Goal: Task Accomplishment & Management: Complete application form

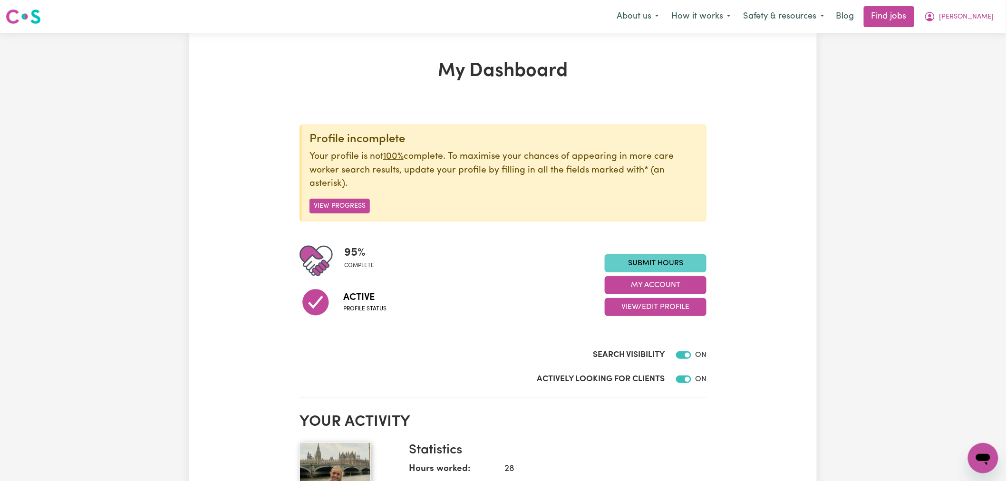
click at [633, 262] on link "Submit Hours" at bounding box center [656, 263] width 102 height 18
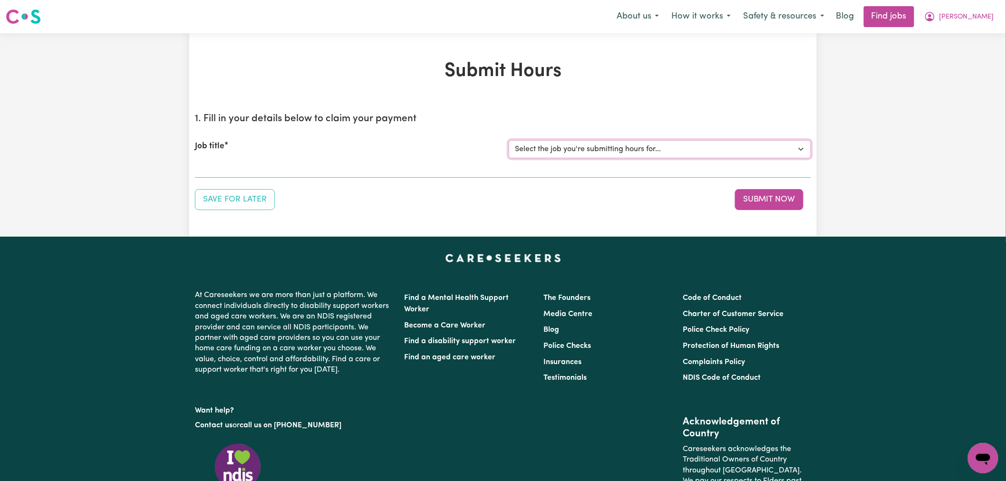
drag, startPoint x: 687, startPoint y: 147, endPoint x: 684, endPoint y: 157, distance: 9.9
click at [687, 147] on select "Select the job you're submitting hours for... [[PERSON_NAME] (Rayne) Kalie] See…" at bounding box center [660, 149] width 302 height 18
select select "14860"
click at [509, 140] on select "Select the job you're submitting hours for... [[PERSON_NAME] (Rayne) Kalie] See…" at bounding box center [660, 149] width 302 height 18
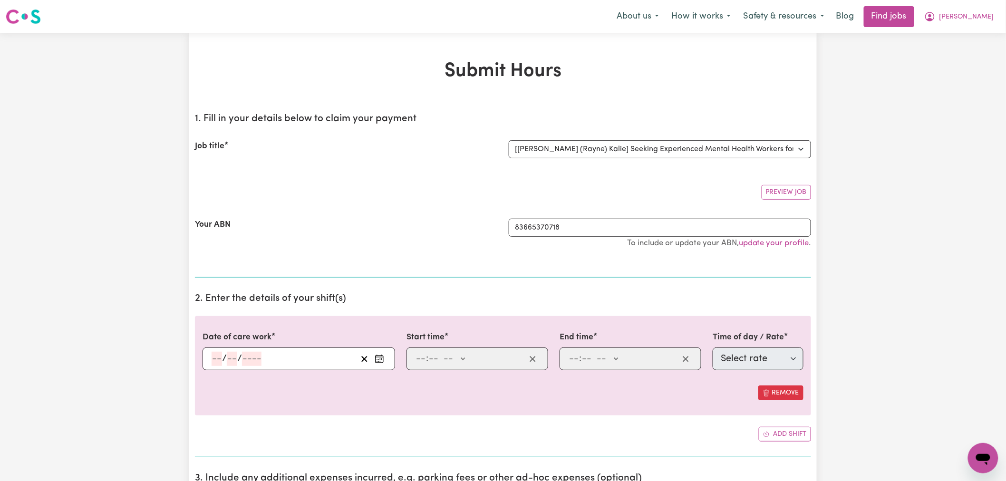
click at [220, 358] on input "number" at bounding box center [217, 359] width 10 height 14
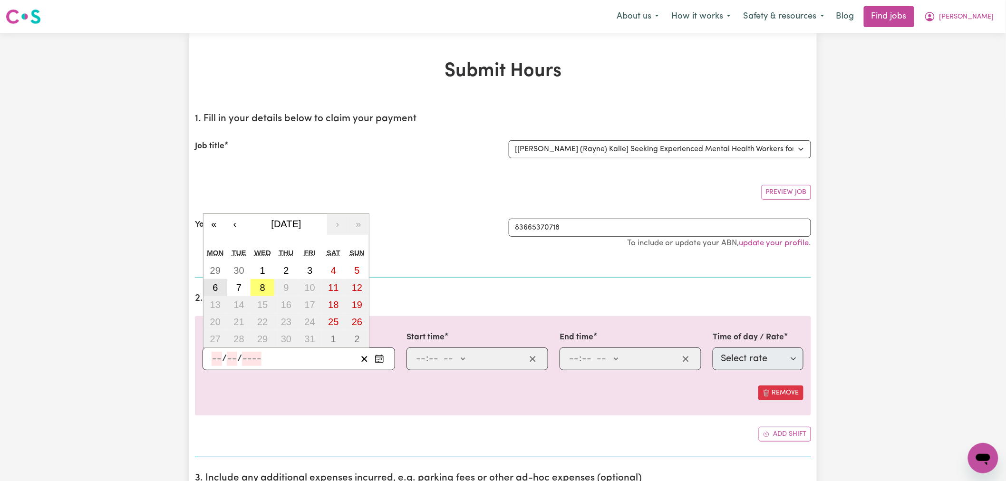
click at [219, 287] on button "6" at bounding box center [216, 287] width 24 height 17
type input "[DATE]"
type input "6"
type input "10"
type input "2025"
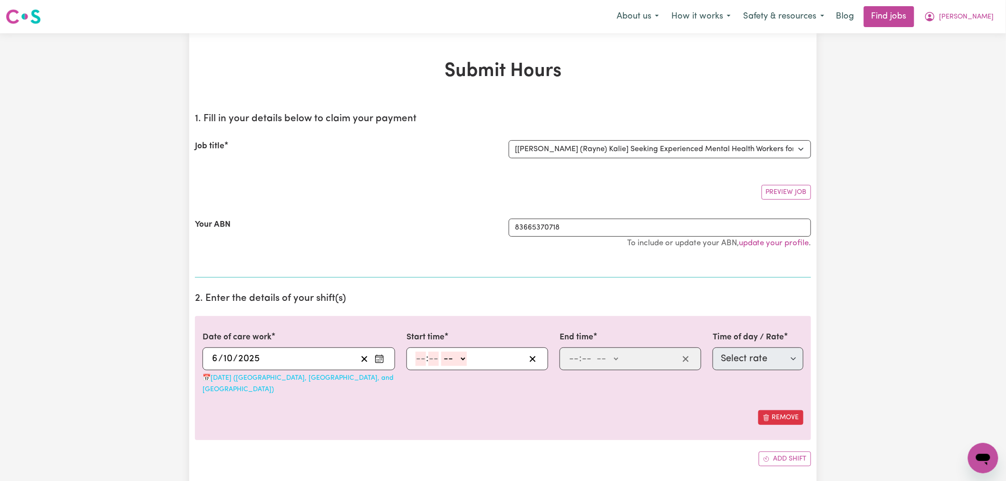
click at [420, 359] on input "number" at bounding box center [421, 359] width 10 height 14
click at [974, 11] on button "[PERSON_NAME]" at bounding box center [959, 17] width 82 height 20
click at [948, 73] on link "Logout" at bounding box center [962, 73] width 75 height 18
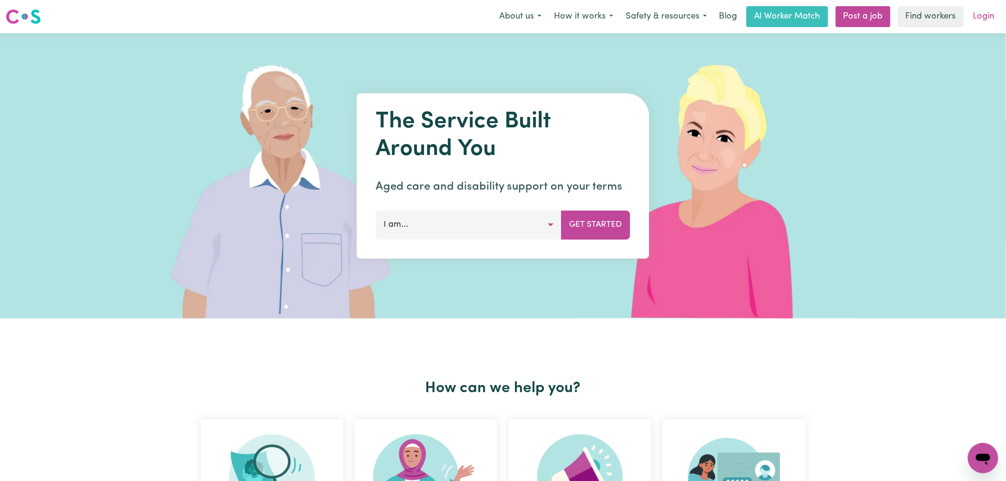
click at [988, 12] on link "Login" at bounding box center [984, 16] width 33 height 21
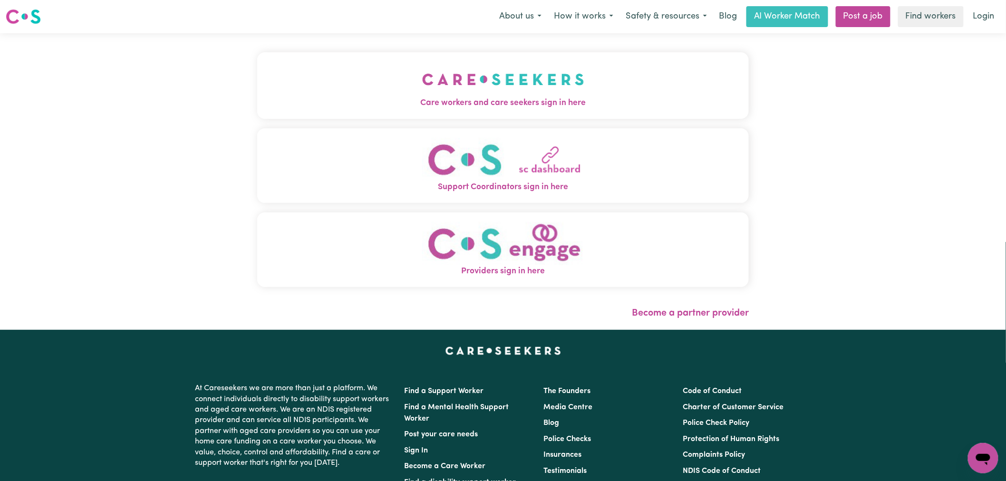
click at [431, 88] on button "Care workers and care seekers sign in here" at bounding box center [503, 85] width 492 height 67
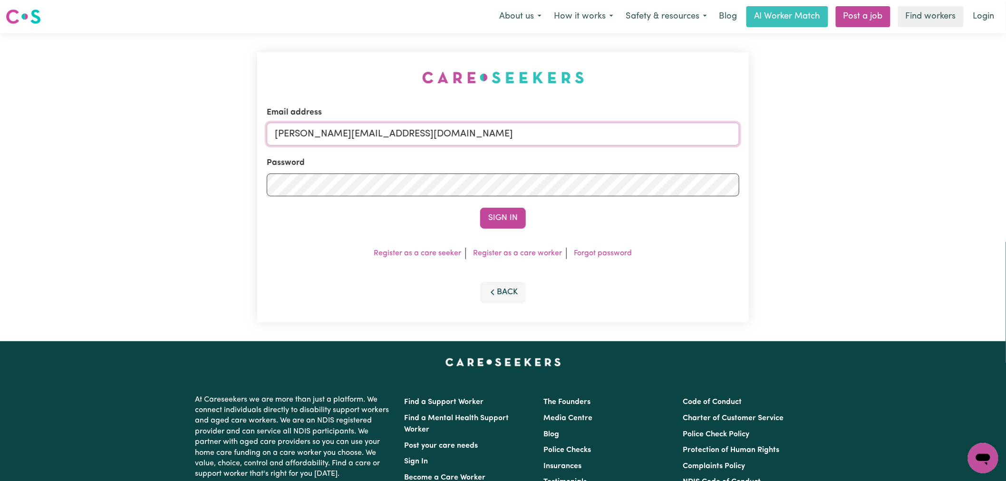
click at [454, 137] on input "[PERSON_NAME][EMAIL_ADDRESS][DOMAIN_NAME]" at bounding box center [503, 134] width 473 height 23
drag, startPoint x: 462, startPoint y: 137, endPoint x: 325, endPoint y: 132, distance: 137.1
click at [325, 132] on input "superuser~ [EMAIL_ADDRESS][DOMAIN_NAME]" at bounding box center [503, 134] width 473 height 23
type input "[EMAIL_ADDRESS][DOMAIN_NAME]"
click at [480, 208] on button "Sign In" at bounding box center [503, 218] width 46 height 21
